Goal: Use online tool/utility: Utilize a website feature to perform a specific function

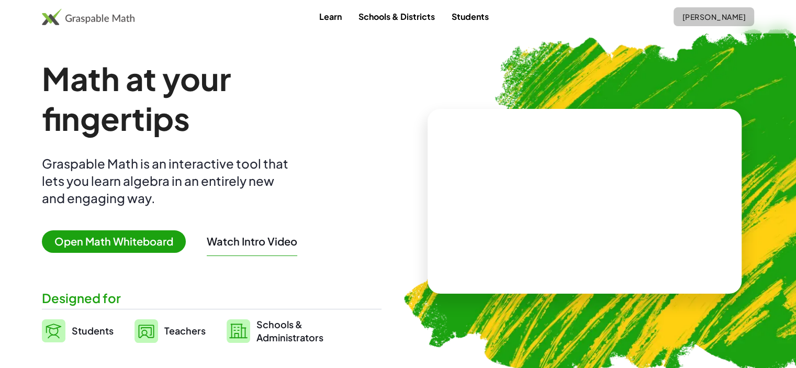
click at [688, 19] on span "[PERSON_NAME]" at bounding box center [714, 16] width 64 height 9
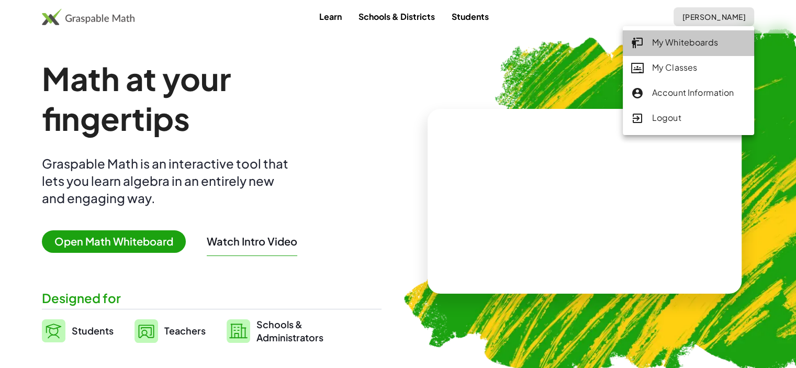
click at [692, 42] on div "My Whiteboards" at bounding box center [688, 43] width 115 height 14
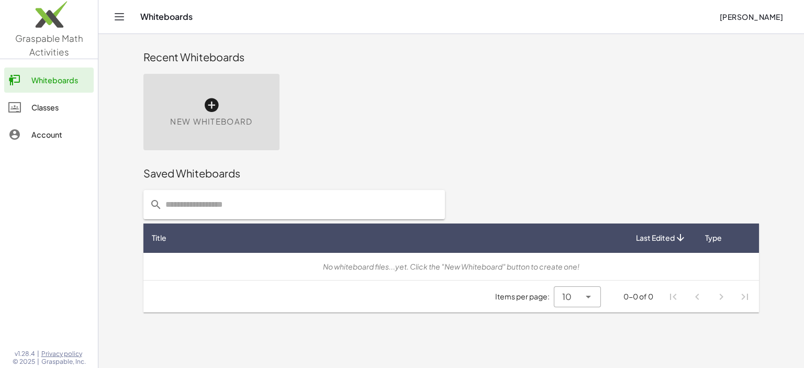
click at [241, 120] on span "New Whiteboard" at bounding box center [211, 122] width 82 height 12
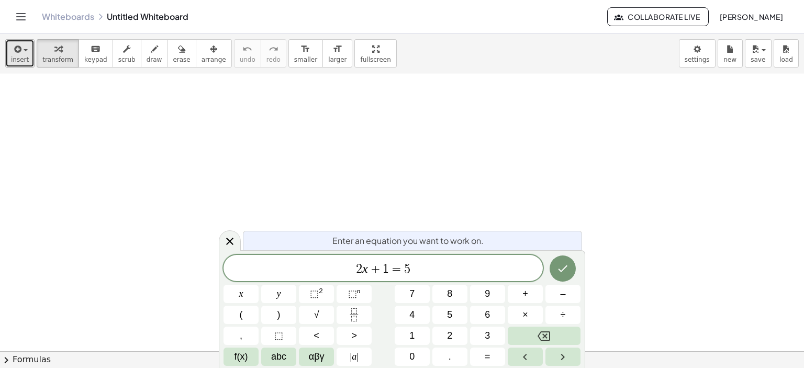
click at [15, 54] on icon "button" at bounding box center [16, 49] width 9 height 13
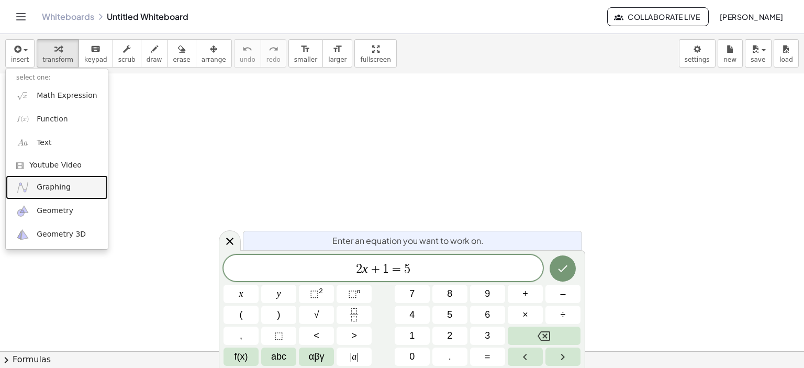
click at [56, 190] on span "Graphing" at bounding box center [54, 187] width 34 height 10
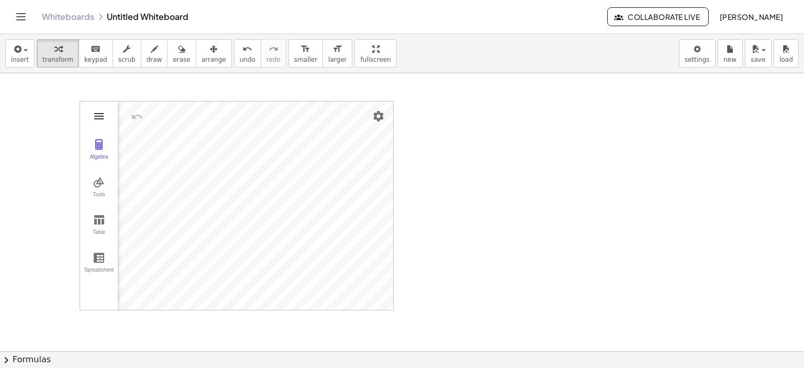
click at [100, 118] on img "Graphing Calculator" at bounding box center [99, 116] width 13 height 13
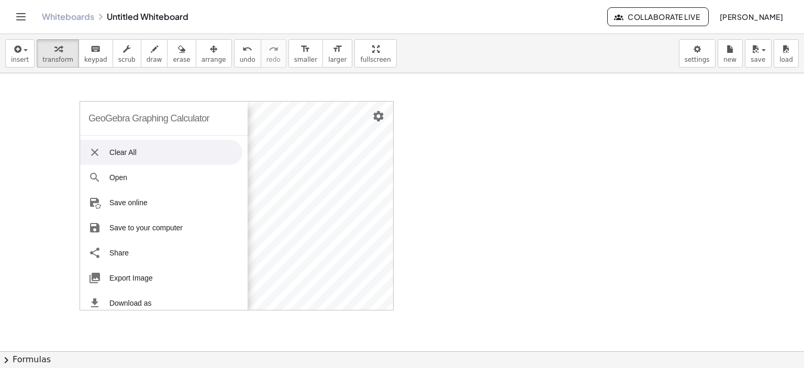
click at [95, 152] on img "Graphing Calculator" at bounding box center [94, 152] width 13 height 13
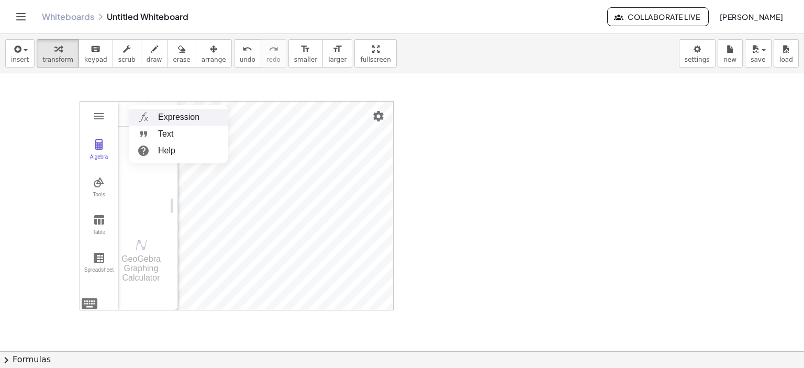
click at [169, 117] on li "Expression" at bounding box center [178, 117] width 99 height 17
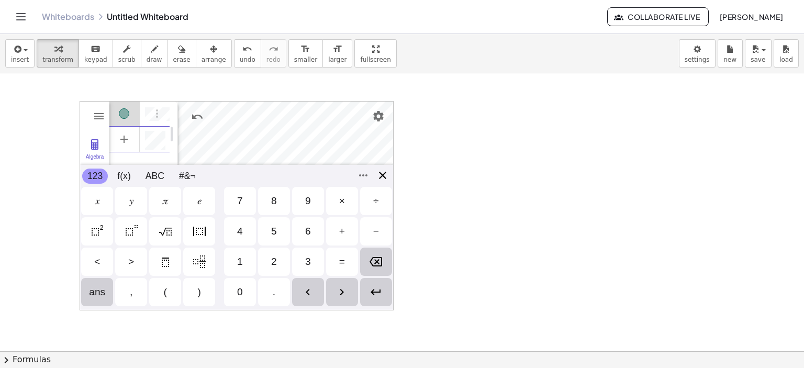
click at [381, 176] on div "GeoGebra Graphing Calculator Clear All Open Save online Save to your computer S…" at bounding box center [237, 205] width 314 height 209
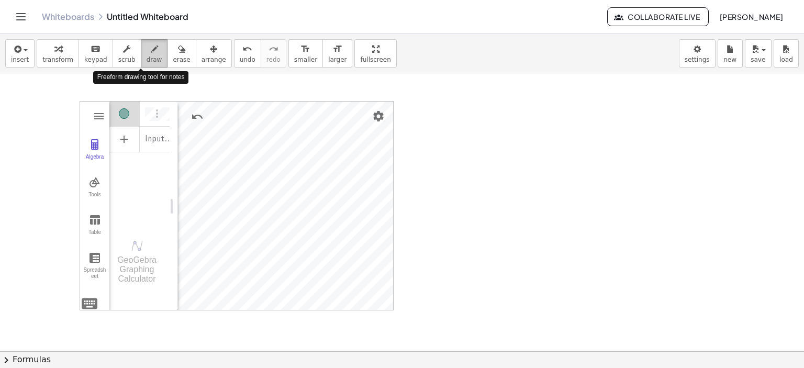
click at [147, 57] on span "draw" at bounding box center [155, 59] width 16 height 7
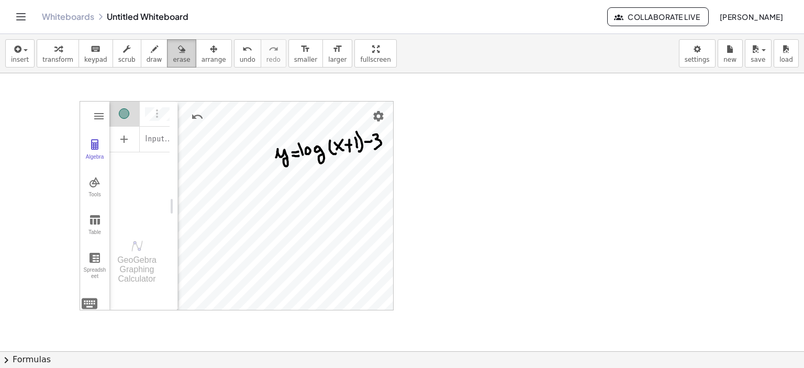
click at [173, 56] on span "erase" at bounding box center [181, 59] width 17 height 7
drag, startPoint x: 281, startPoint y: 156, endPoint x: 357, endPoint y: 149, distance: 76.8
click at [357, 149] on div at bounding box center [402, 351] width 804 height 557
click at [148, 46] on button "draw" at bounding box center [154, 53] width 27 height 28
click at [173, 53] on div "button" at bounding box center [181, 48] width 17 height 13
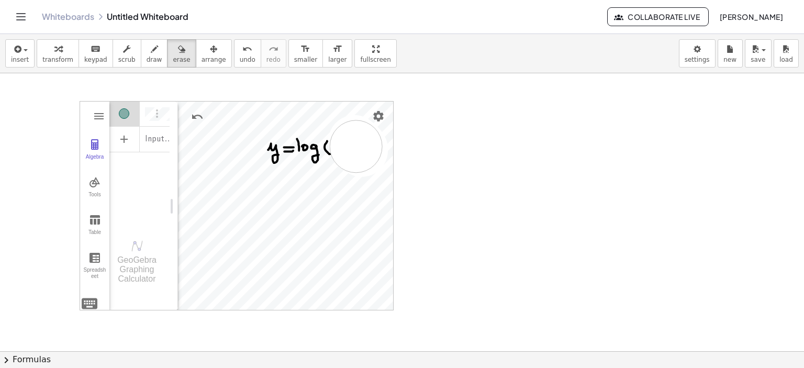
drag, startPoint x: 354, startPoint y: 141, endPoint x: 356, endPoint y: 146, distance: 5.5
click at [356, 146] on div at bounding box center [402, 351] width 804 height 557
drag, startPoint x: 309, startPoint y: 148, endPoint x: 290, endPoint y: 152, distance: 20.4
click at [290, 152] on div at bounding box center [402, 351] width 804 height 557
drag, startPoint x: 148, startPoint y: 58, endPoint x: 164, endPoint y: 66, distance: 18.5
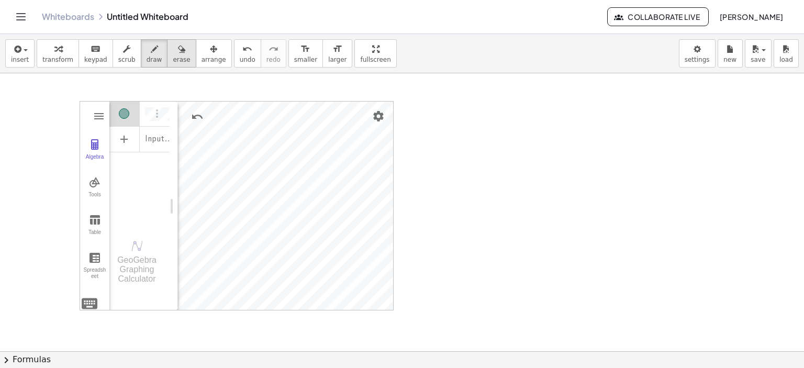
click at [149, 58] on button "draw" at bounding box center [154, 53] width 27 height 28
click at [178, 53] on icon "button" at bounding box center [181, 49] width 7 height 13
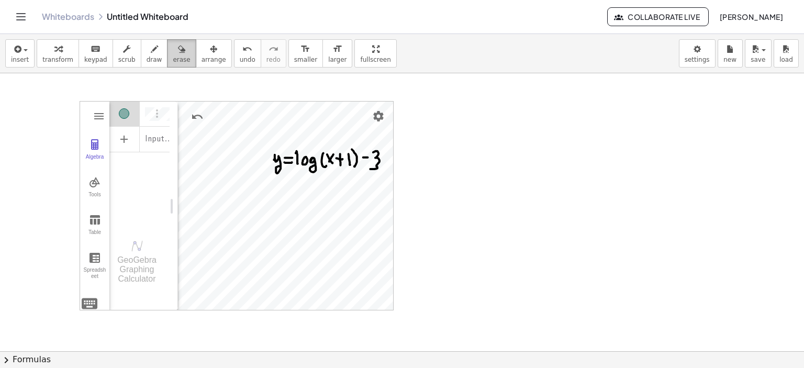
click at [173, 56] on span "erase" at bounding box center [181, 59] width 17 height 7
click at [380, 154] on div at bounding box center [402, 351] width 804 height 557
click at [151, 51] on icon "button" at bounding box center [154, 49] width 7 height 13
drag, startPoint x: 322, startPoint y: 224, endPoint x: 483, endPoint y: 259, distance: 164.1
click at [488, 259] on div at bounding box center [402, 351] width 804 height 557
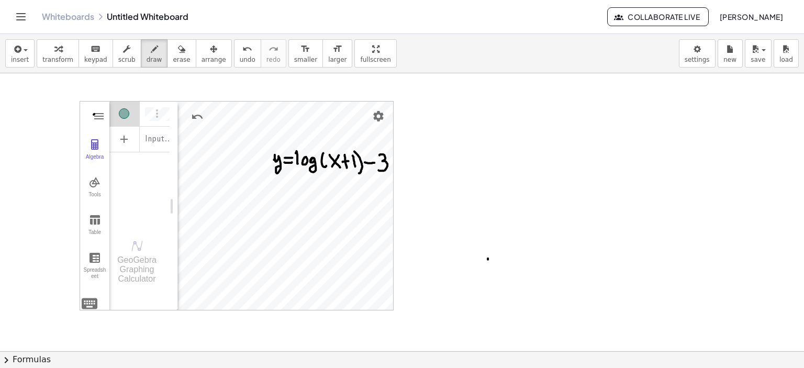
click at [94, 114] on div at bounding box center [402, 351] width 804 height 557
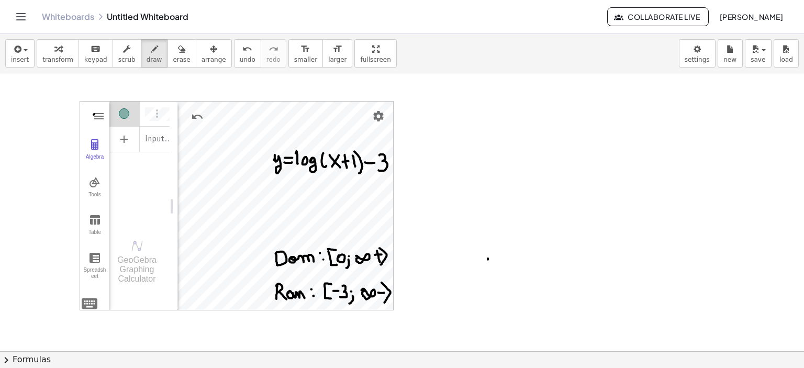
click at [103, 114] on div at bounding box center [402, 351] width 804 height 557
click at [429, 142] on div at bounding box center [402, 351] width 804 height 557
click at [89, 302] on div at bounding box center [402, 351] width 804 height 557
click at [210, 54] on icon "button" at bounding box center [213, 49] width 7 height 13
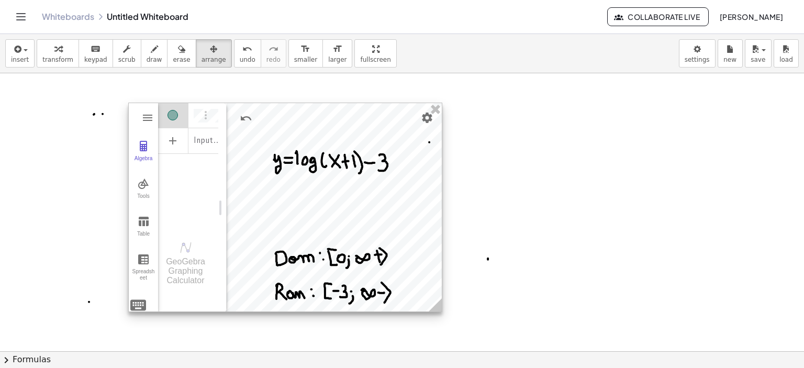
drag, startPoint x: 222, startPoint y: 161, endPoint x: 264, endPoint y: 162, distance: 41.9
click at [264, 162] on div at bounding box center [285, 207] width 313 height 208
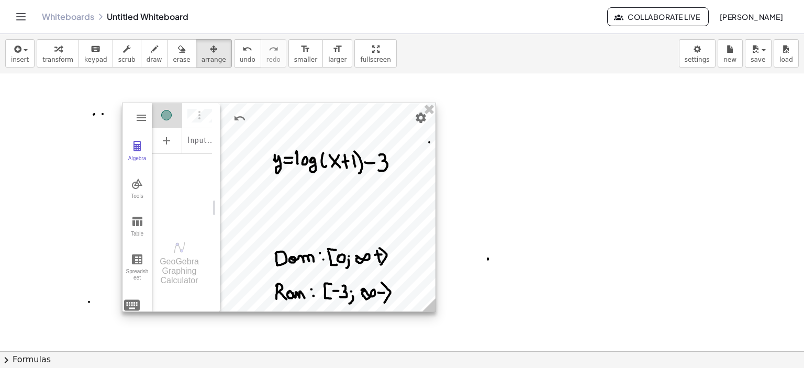
click at [207, 114] on div "Algebra" at bounding box center [202, 115] width 19 height 25
click at [210, 113] on div "Algebra" at bounding box center [202, 115] width 19 height 25
click at [159, 216] on div "Input…" at bounding box center [182, 164] width 60 height 124
click at [144, 115] on img "Graphing Calculator" at bounding box center [141, 118] width 13 height 13
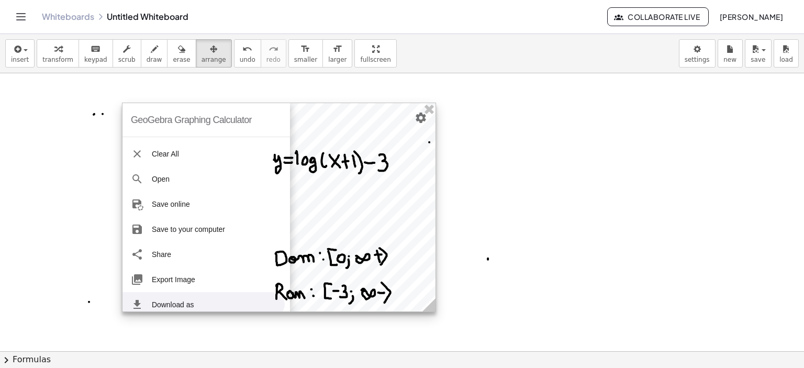
click at [171, 301] on li "Download as" at bounding box center [204, 304] width 162 height 25
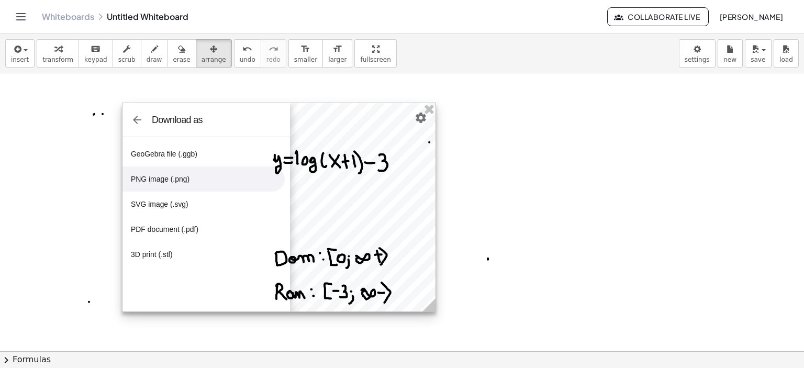
click at [184, 179] on li "PNG image (.png)" at bounding box center [204, 178] width 162 height 25
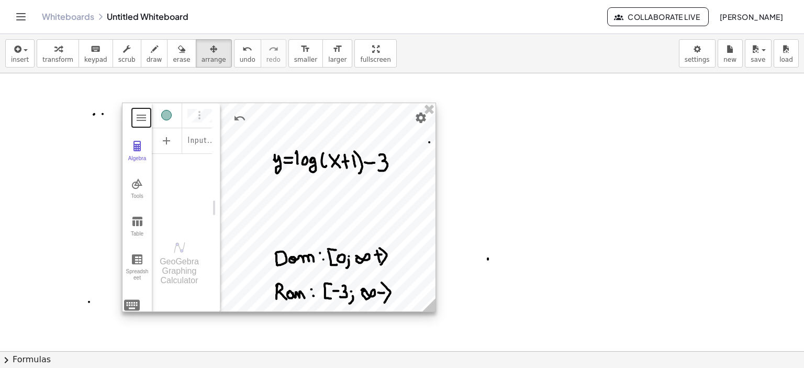
scroll to position [5, 0]
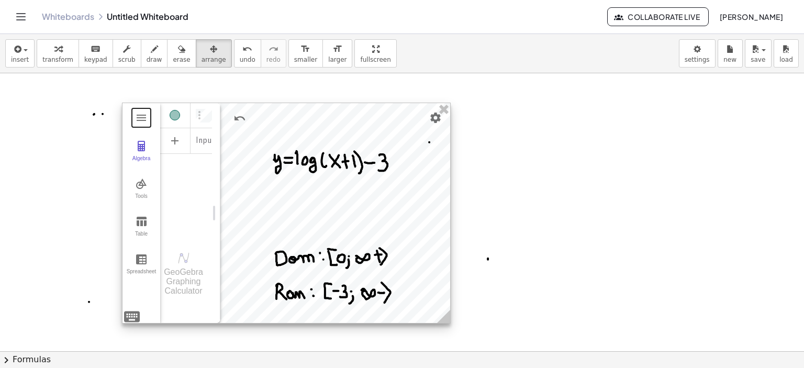
drag, startPoint x: 535, startPoint y: 317, endPoint x: 442, endPoint y: 309, distance: 93.6
click at [442, 309] on icon at bounding box center [444, 316] width 18 height 18
